Goal: Task Accomplishment & Management: Use online tool/utility

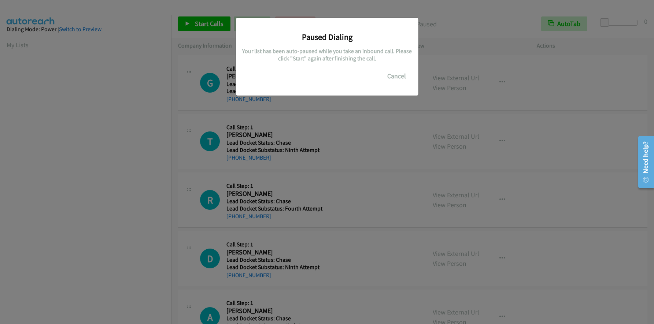
scroll to position [87, 0]
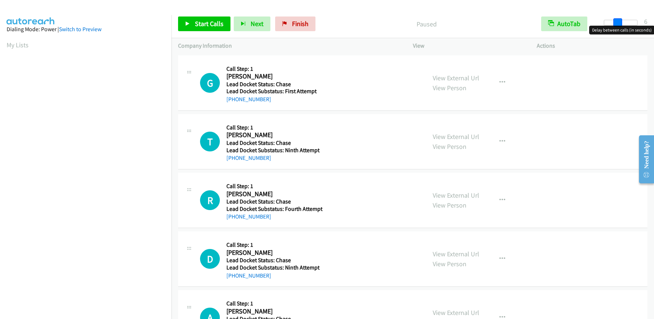
drag, startPoint x: 605, startPoint y: 21, endPoint x: 619, endPoint y: 23, distance: 13.7
click at [619, 23] on span at bounding box center [617, 22] width 9 height 9
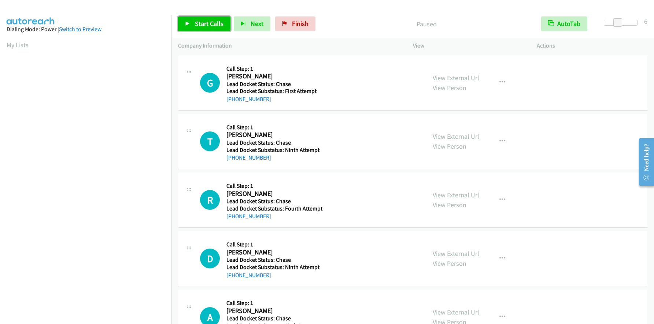
click at [215, 24] on span "Start Calls" at bounding box center [209, 23] width 29 height 8
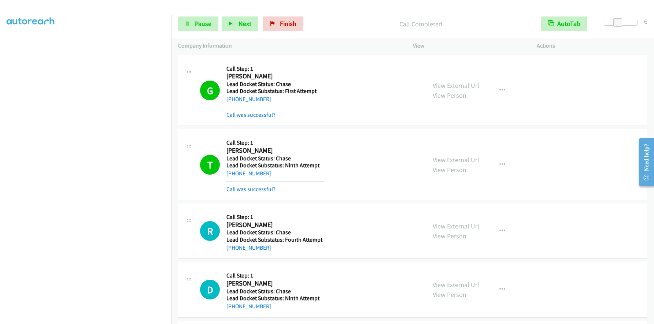
scroll to position [86, 0]
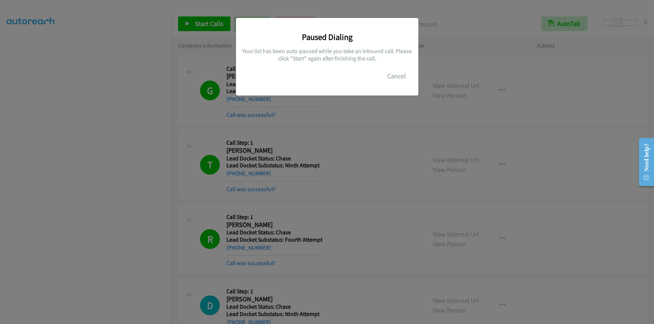
click at [144, 194] on div "Paused Dialing Your list has been auto-paused while you take an inbound call. P…" at bounding box center [327, 165] width 654 height 317
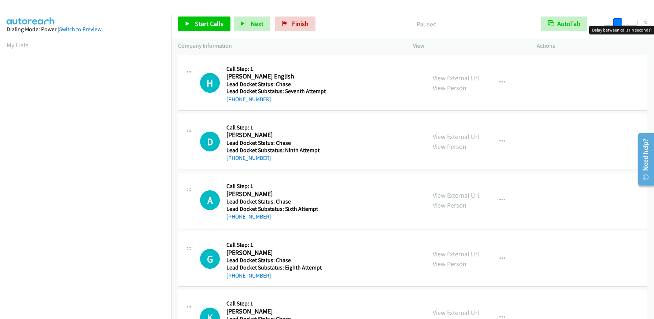
drag, startPoint x: 606, startPoint y: 24, endPoint x: 618, endPoint y: 25, distance: 12.5
click at [618, 25] on span at bounding box center [617, 22] width 9 height 9
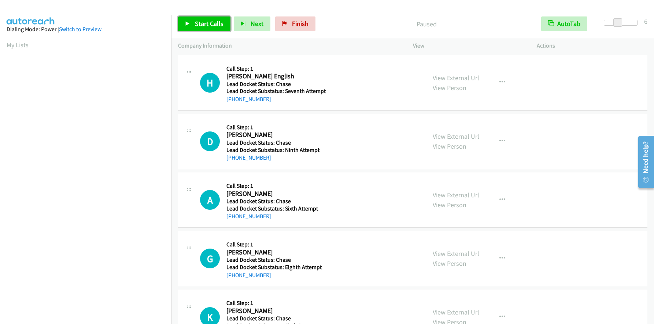
click at [220, 25] on span "Start Calls" at bounding box center [209, 23] width 29 height 8
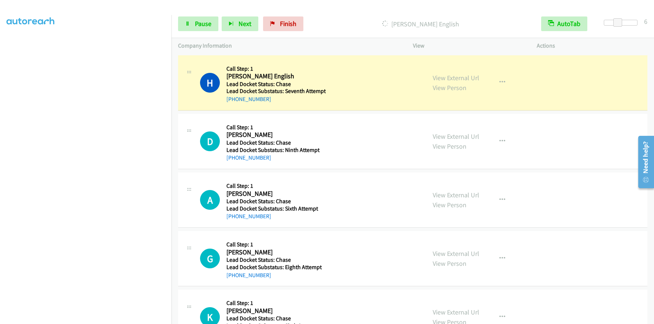
scroll to position [86, 0]
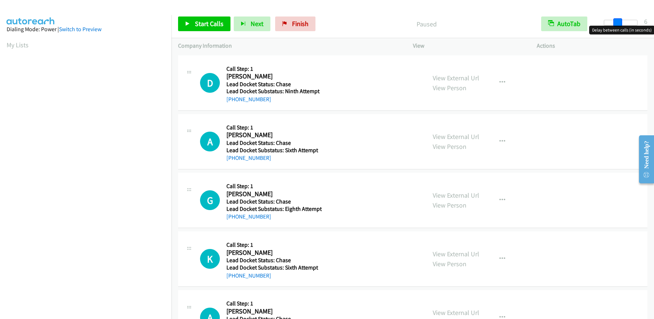
click at [617, 26] on body "Start Calls Pause Next Finish Paused AutoTab AutoTab 6 Company Information Info…" at bounding box center [327, 17] width 654 height 35
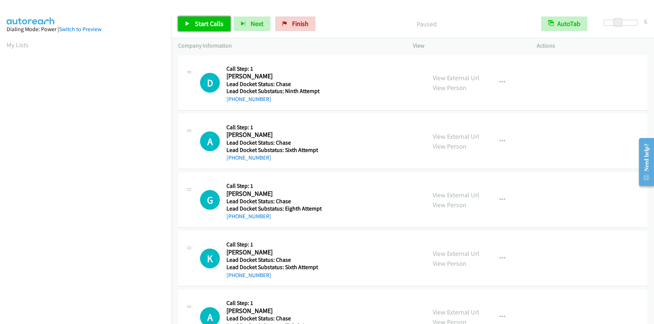
click at [205, 19] on span "Start Calls" at bounding box center [209, 23] width 29 height 8
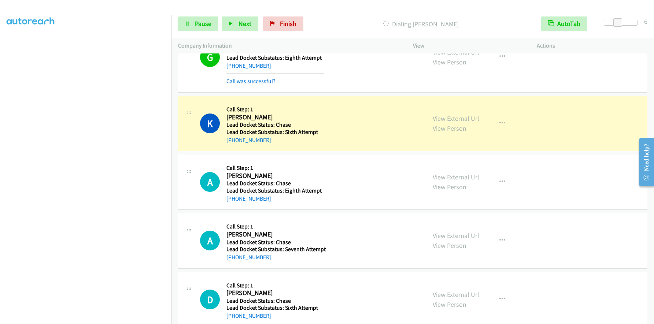
scroll to position [183, 0]
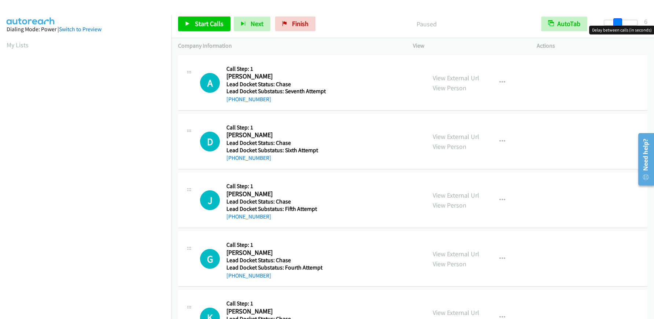
drag, startPoint x: 605, startPoint y: 24, endPoint x: 618, endPoint y: 24, distance: 12.8
click at [618, 24] on span at bounding box center [617, 22] width 9 height 9
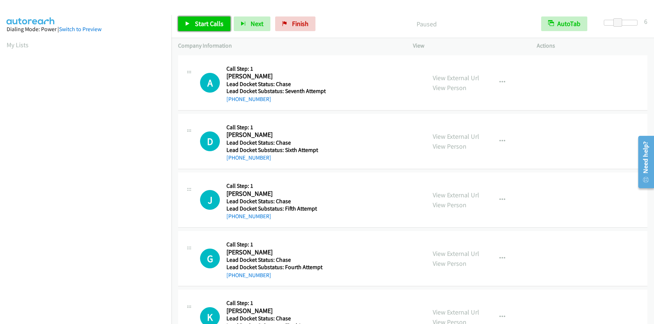
click at [197, 22] on span "Start Calls" at bounding box center [209, 23] width 29 height 8
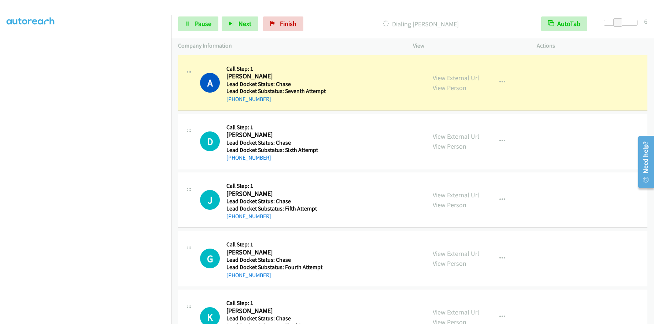
scroll to position [86, 0]
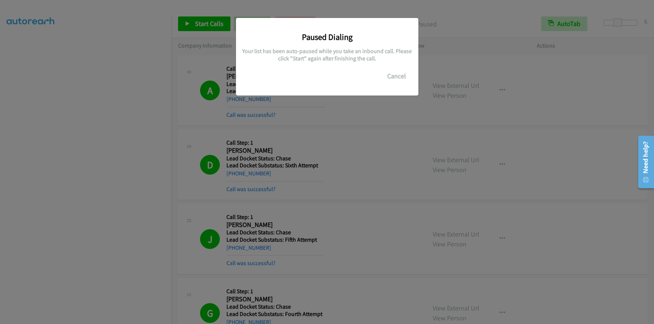
click at [141, 192] on div "Paused Dialing Your list has been auto-paused while you take an inbound call. P…" at bounding box center [327, 165] width 654 height 317
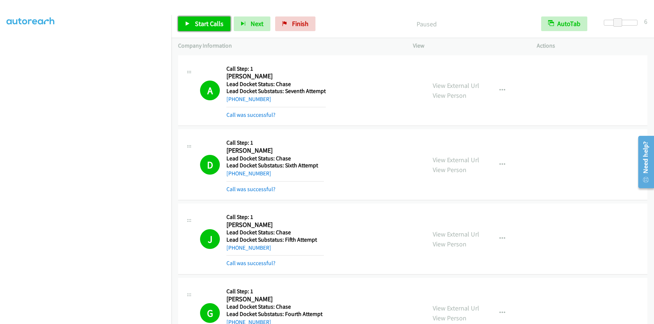
click at [205, 21] on span "Start Calls" at bounding box center [209, 23] width 29 height 8
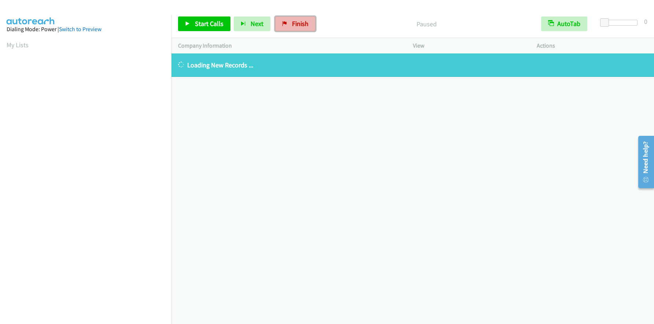
drag, startPoint x: 279, startPoint y: 23, endPoint x: 305, endPoint y: 30, distance: 26.5
click at [279, 23] on link "Finish" at bounding box center [295, 23] width 40 height 15
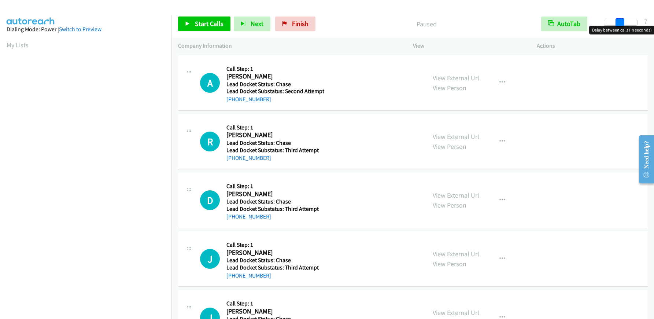
drag, startPoint x: 603, startPoint y: 21, endPoint x: 620, endPoint y: 21, distance: 16.1
click at [620, 21] on span at bounding box center [619, 22] width 9 height 9
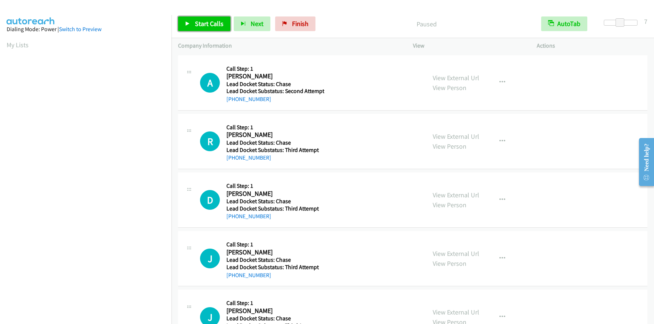
click at [198, 22] on span "Start Calls" at bounding box center [209, 23] width 29 height 8
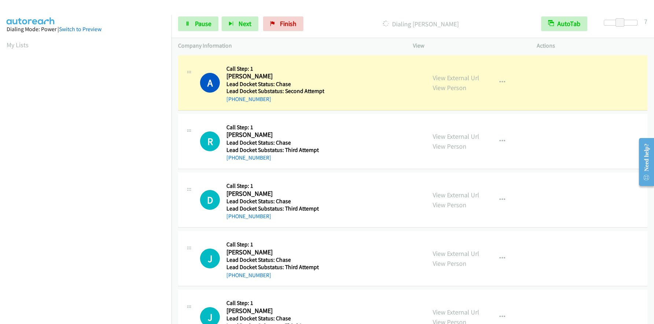
scroll to position [86, 0]
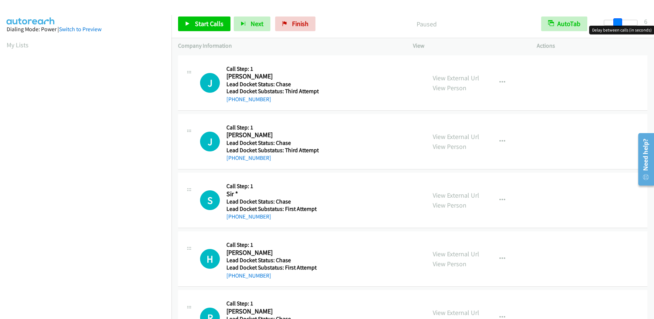
drag, startPoint x: 605, startPoint y: 23, endPoint x: 617, endPoint y: 25, distance: 12.5
click at [617, 25] on span at bounding box center [617, 22] width 9 height 9
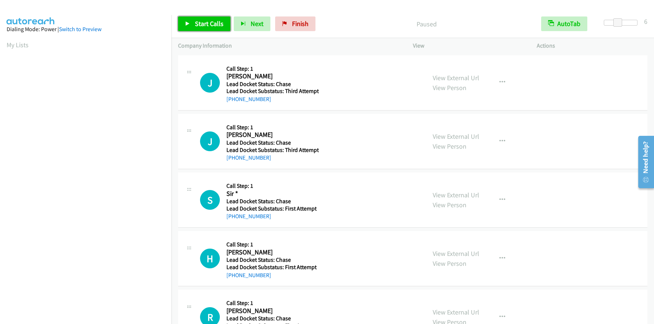
click at [208, 19] on link "Start Calls" at bounding box center [204, 23] width 52 height 15
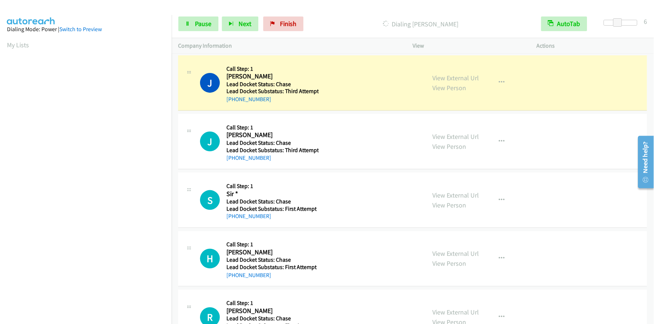
scroll to position [87, 0]
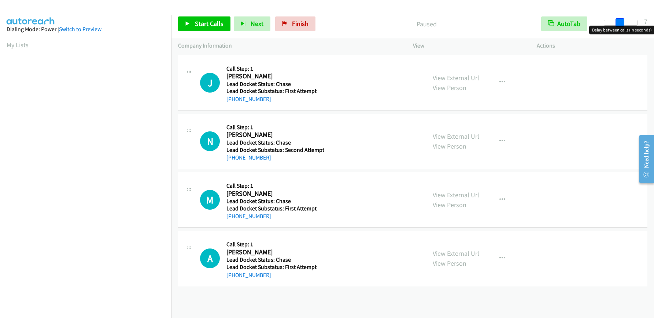
drag, startPoint x: 603, startPoint y: 25, endPoint x: 618, endPoint y: 25, distance: 15.0
click at [618, 25] on span at bounding box center [619, 22] width 9 height 9
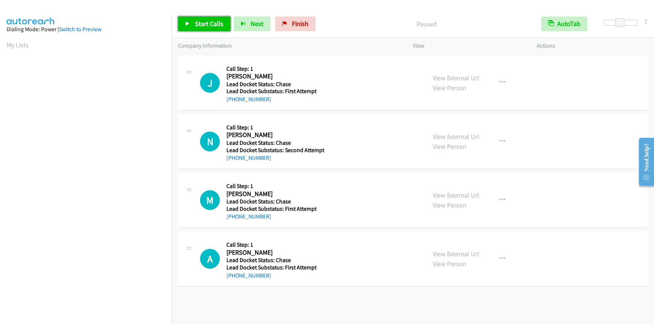
click at [202, 22] on span "Start Calls" at bounding box center [209, 23] width 29 height 8
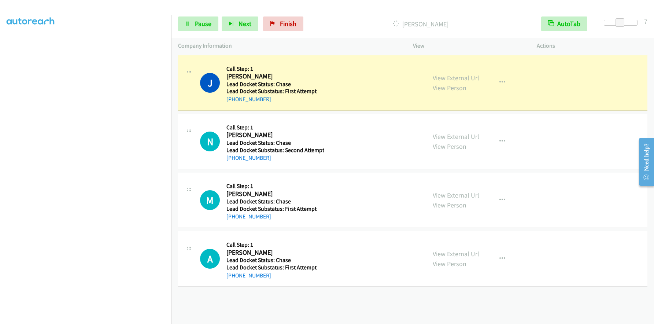
scroll to position [87, 0]
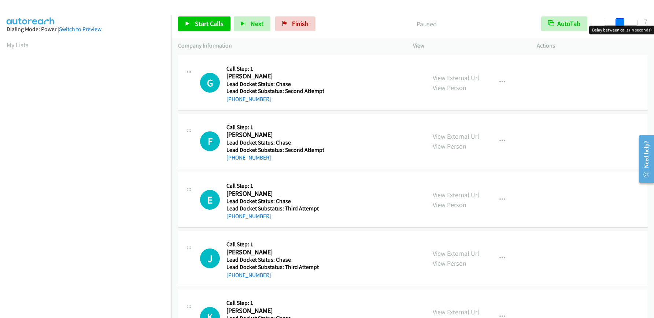
drag, startPoint x: 605, startPoint y: 22, endPoint x: 621, endPoint y: 21, distance: 16.1
click at [621, 21] on span at bounding box center [619, 22] width 9 height 9
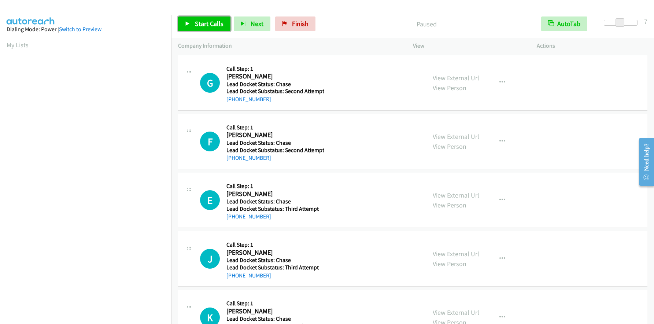
click at [212, 23] on span "Start Calls" at bounding box center [209, 23] width 29 height 8
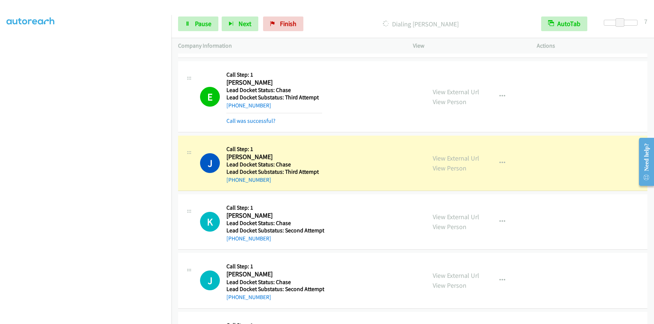
scroll to position [146, 0]
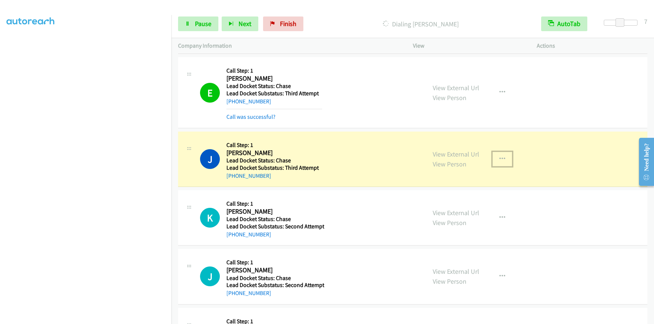
click at [499, 156] on icon "button" at bounding box center [502, 159] width 6 height 6
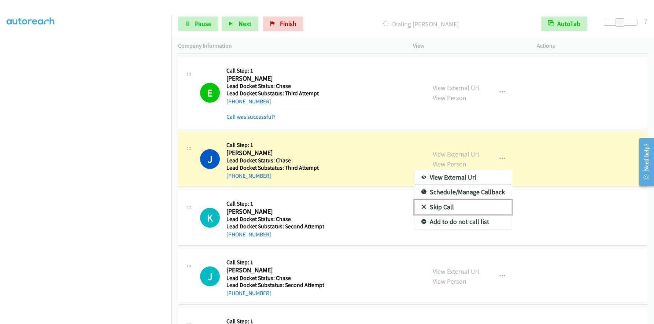
click at [464, 201] on link "Skip Call" at bounding box center [462, 207] width 97 height 15
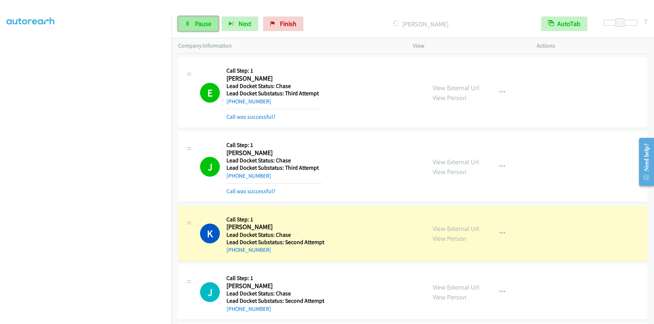
click at [202, 28] on link "Pause" at bounding box center [198, 23] width 40 height 15
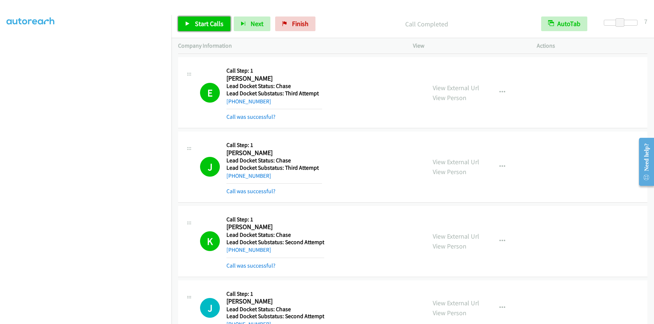
click at [213, 23] on span "Start Calls" at bounding box center [209, 23] width 29 height 8
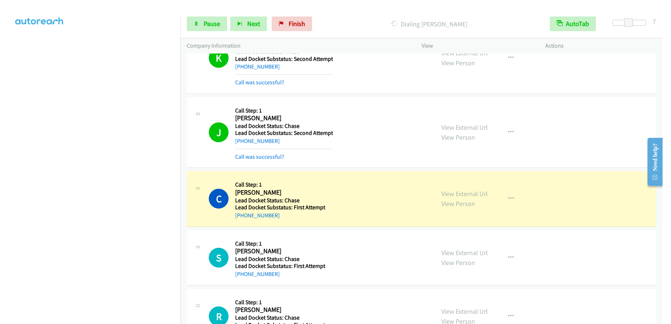
scroll to position [366, 0]
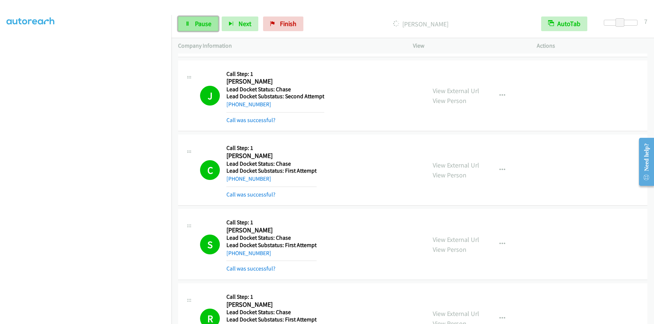
click at [196, 21] on span "Pause" at bounding box center [203, 23] width 16 height 8
click at [218, 26] on span "Start Calls" at bounding box center [209, 23] width 29 height 8
click at [196, 22] on span "Pause" at bounding box center [203, 23] width 16 height 8
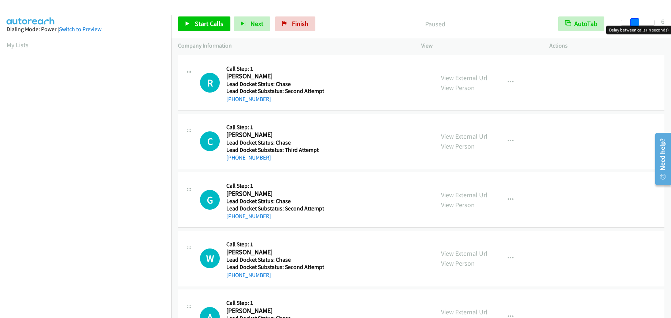
drag, startPoint x: 622, startPoint y: 20, endPoint x: 635, endPoint y: 23, distance: 13.1
click at [635, 23] on span at bounding box center [634, 22] width 9 height 9
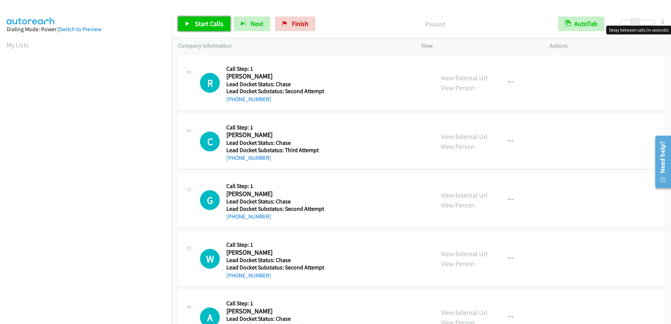
click at [200, 26] on span "Start Calls" at bounding box center [209, 23] width 29 height 8
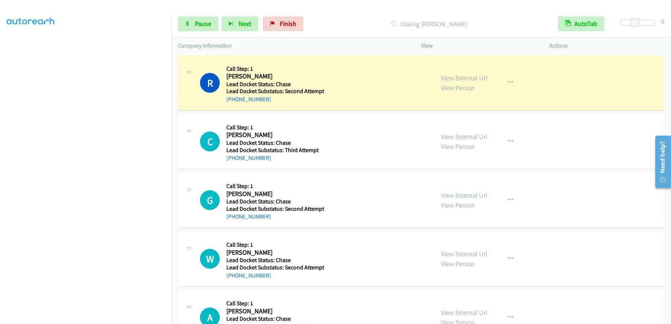
scroll to position [71, 0]
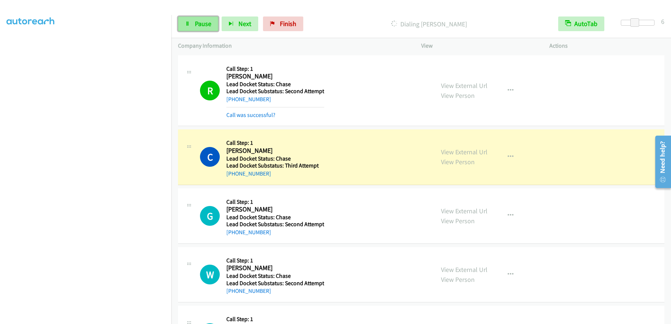
click at [206, 24] on span "Pause" at bounding box center [203, 23] width 16 height 8
